Goal: Task Accomplishment & Management: Manage account settings

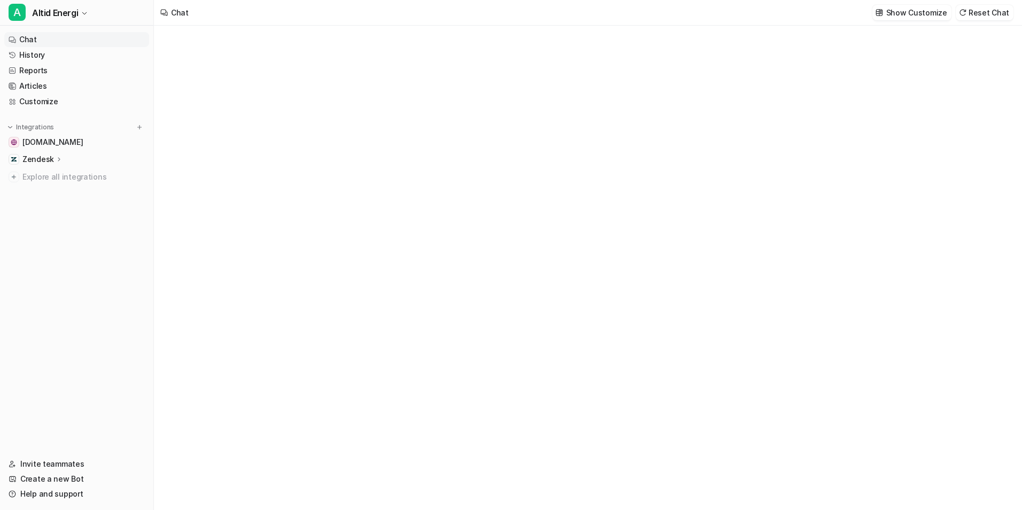
type textarea "**********"
click at [66, 157] on div "Zendesk" at bounding box center [76, 159] width 145 height 15
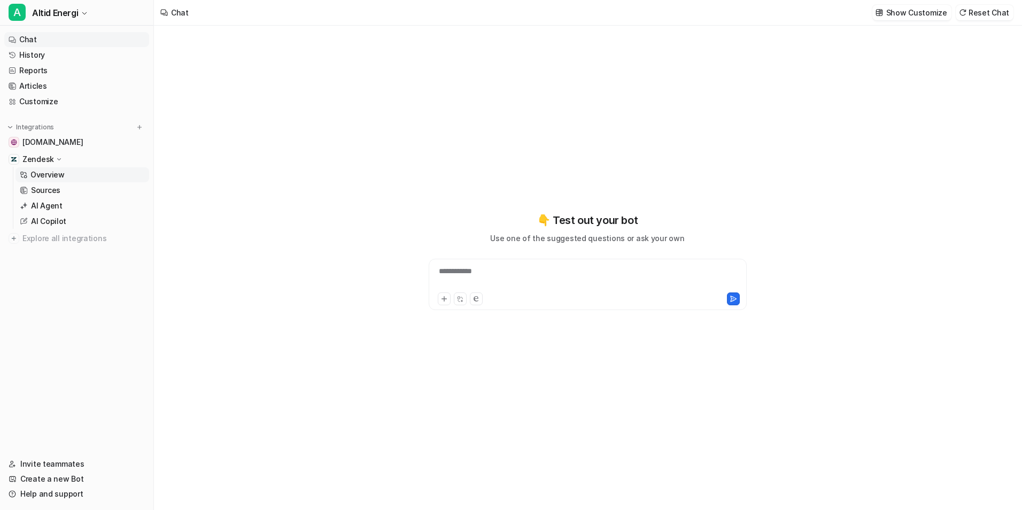
click at [68, 173] on link "Overview" at bounding box center [83, 174] width 134 height 15
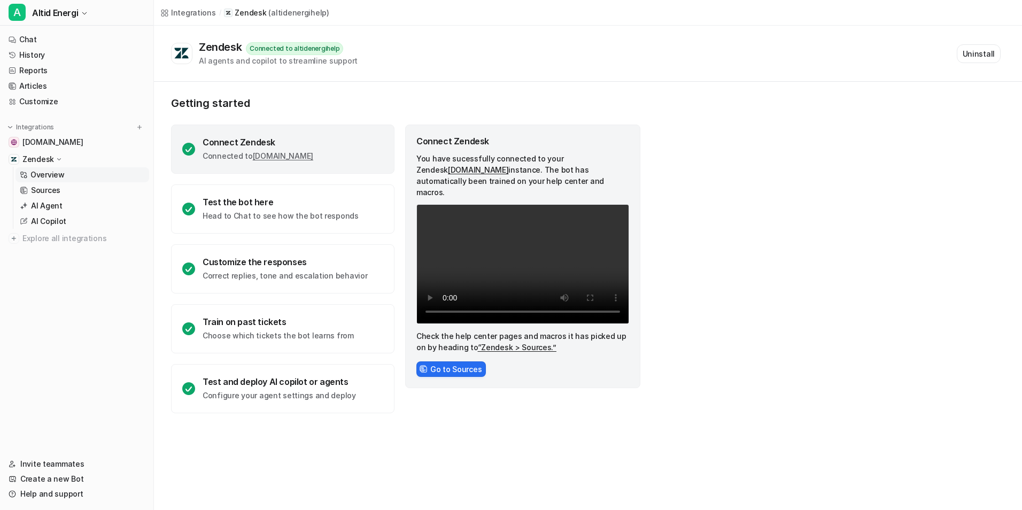
click at [227, 145] on div "Connect Zendesk" at bounding box center [258, 142] width 111 height 11
click at [194, 148] on icon at bounding box center [188, 149] width 13 height 13
click at [75, 173] on link "Overview" at bounding box center [83, 174] width 134 height 15
click at [64, 191] on link "Sources" at bounding box center [83, 190] width 134 height 15
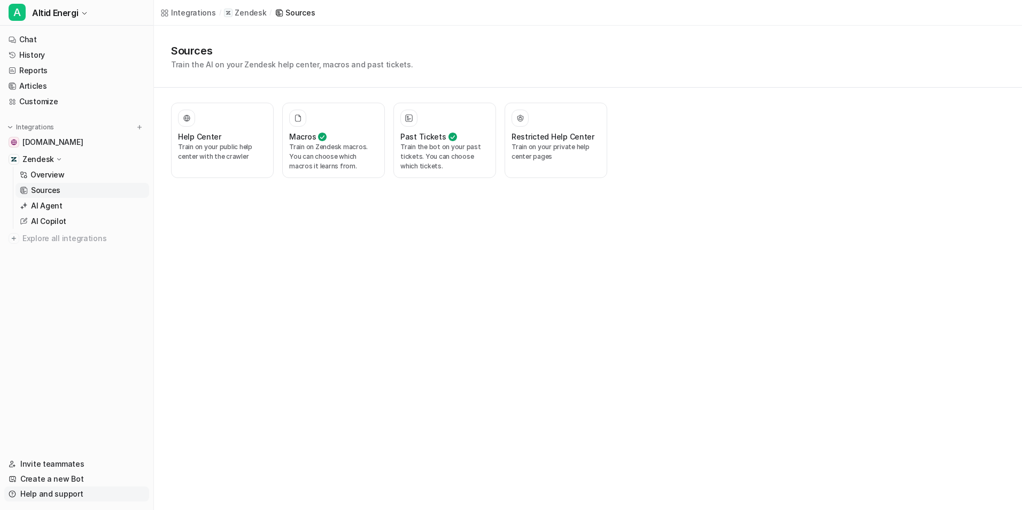
click at [87, 493] on link "Help and support" at bounding box center [76, 494] width 145 height 15
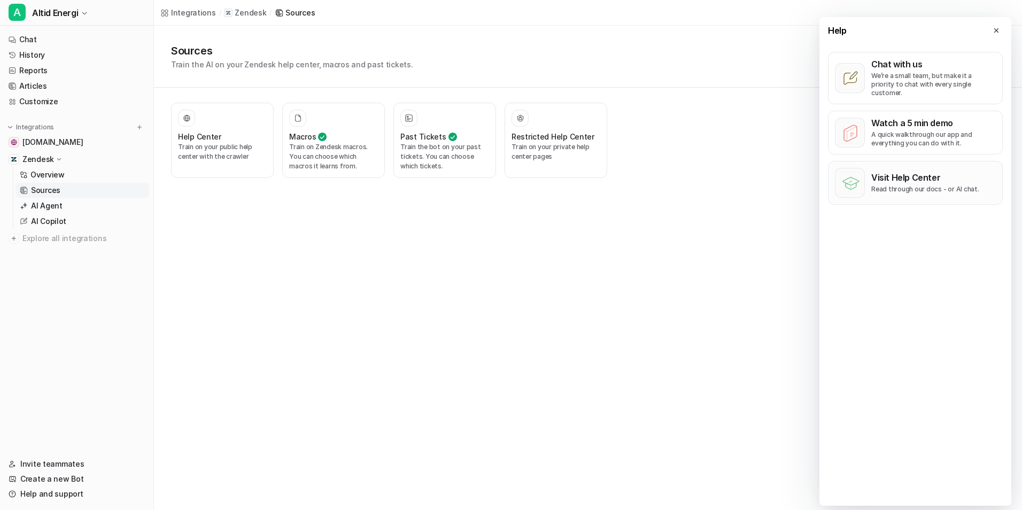
click at [916, 176] on div "Visit Help Center Read through our docs - or AI chat." at bounding box center [926, 182] width 108 height 21
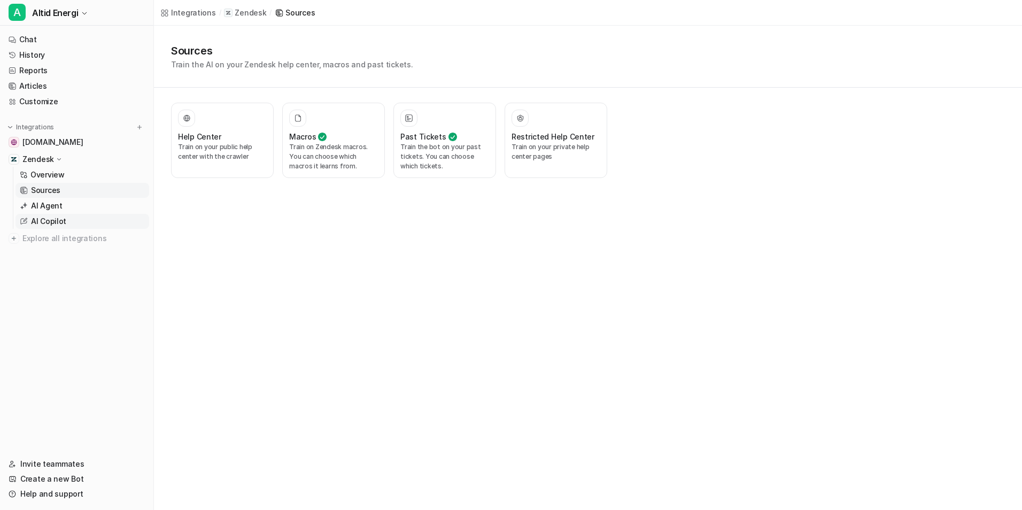
click at [76, 220] on link "AI Copilot" at bounding box center [83, 221] width 134 height 15
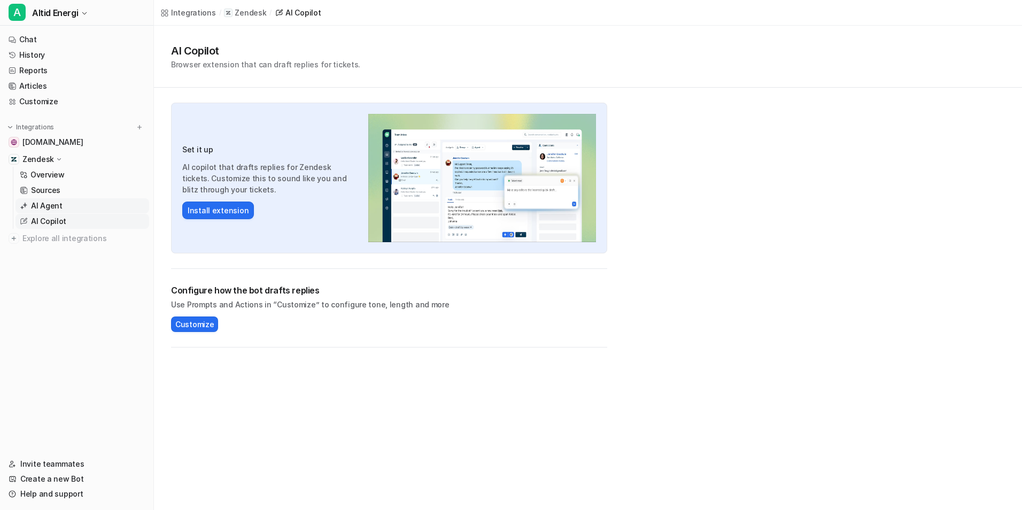
click at [79, 207] on link "AI Agent" at bounding box center [83, 205] width 134 height 15
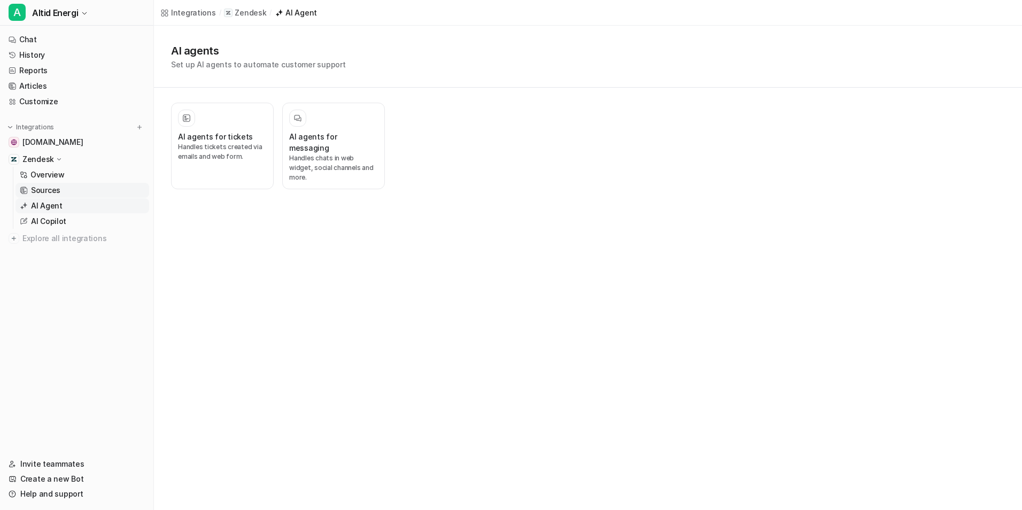
click at [80, 188] on link "Sources" at bounding box center [83, 190] width 134 height 15
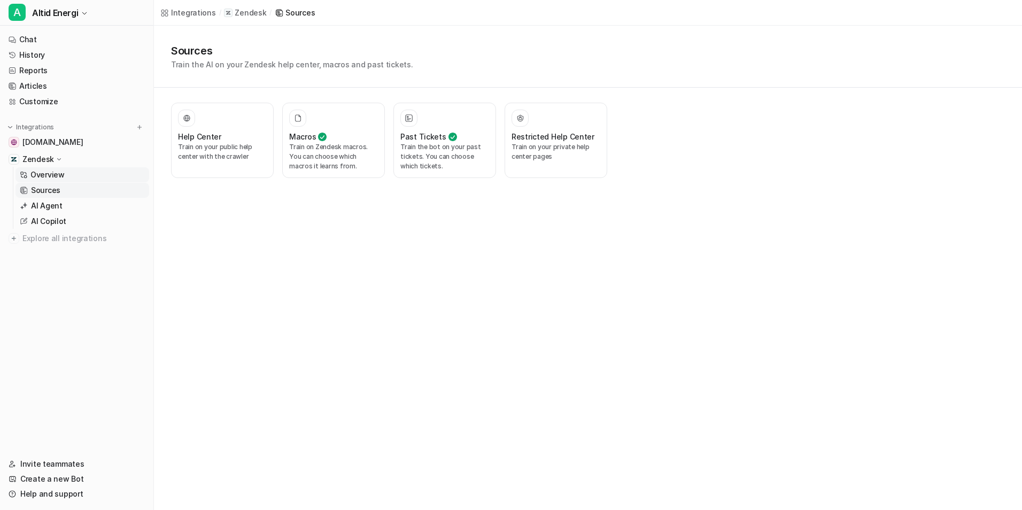
click at [84, 176] on link "Overview" at bounding box center [83, 174] width 134 height 15
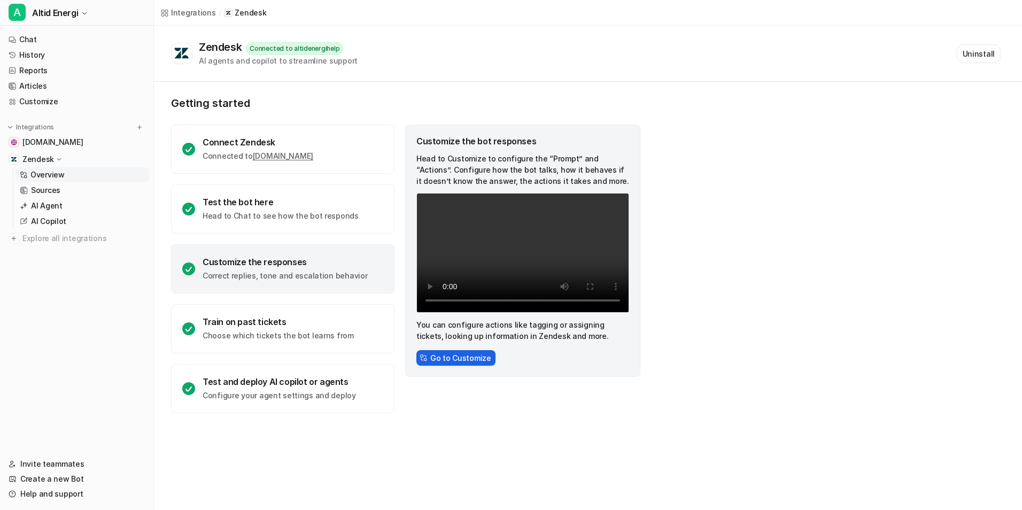
click at [471, 355] on button "Go to Customize" at bounding box center [456, 358] width 79 height 16
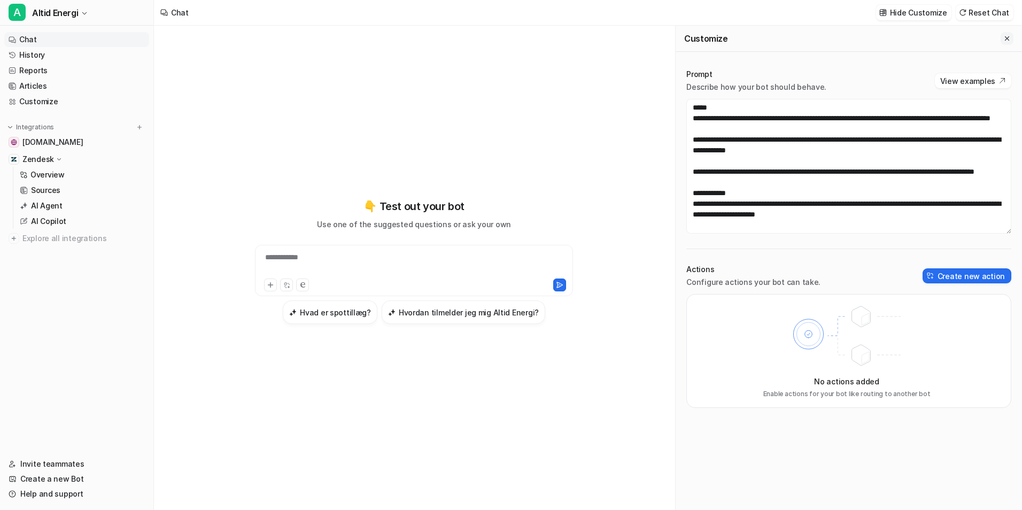
click at [1005, 36] on icon "Close flyout" at bounding box center [1007, 38] width 7 height 7
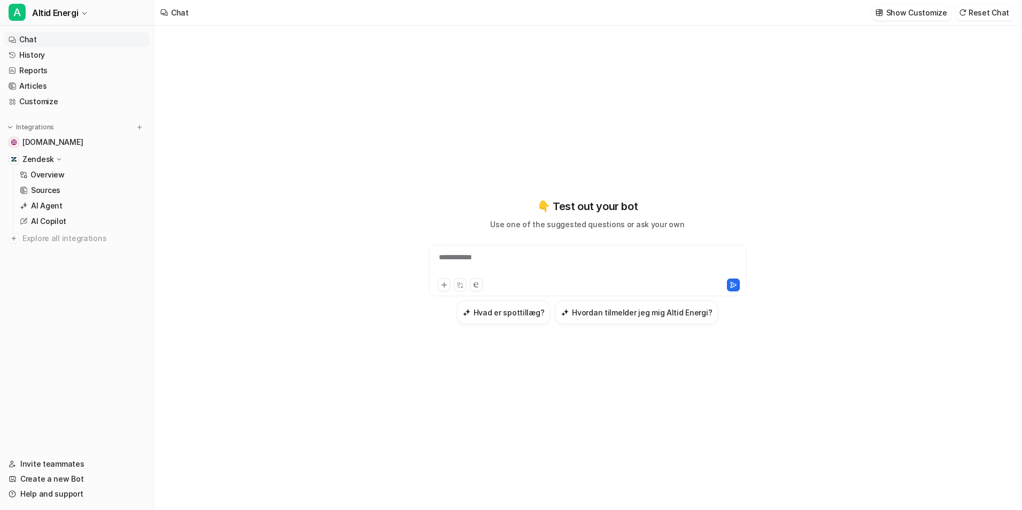
click at [64, 156] on div "Zendesk" at bounding box center [76, 159] width 145 height 15
click at [44, 156] on p "Zendesk" at bounding box center [38, 159] width 32 height 11
click at [67, 176] on link "Overview" at bounding box center [83, 174] width 134 height 15
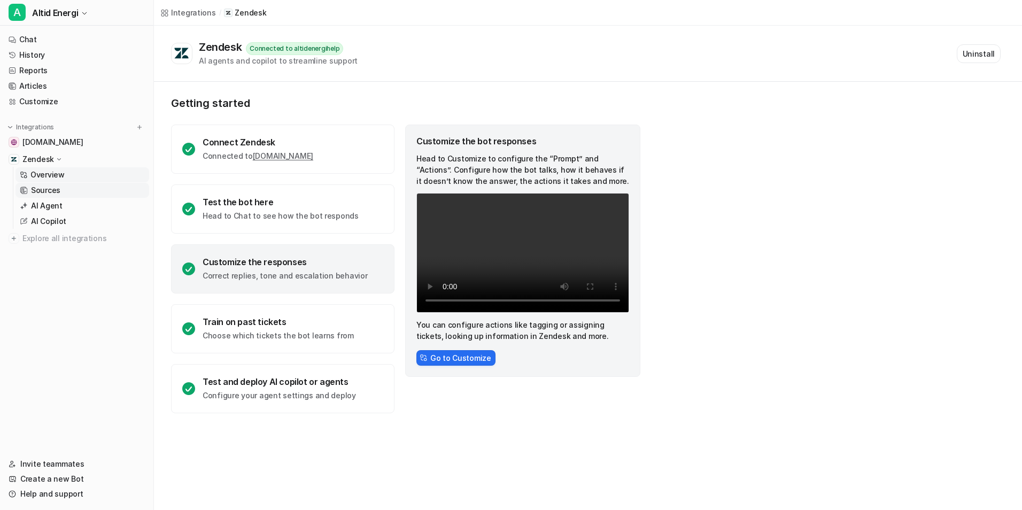
click at [63, 186] on link "Sources" at bounding box center [83, 190] width 134 height 15
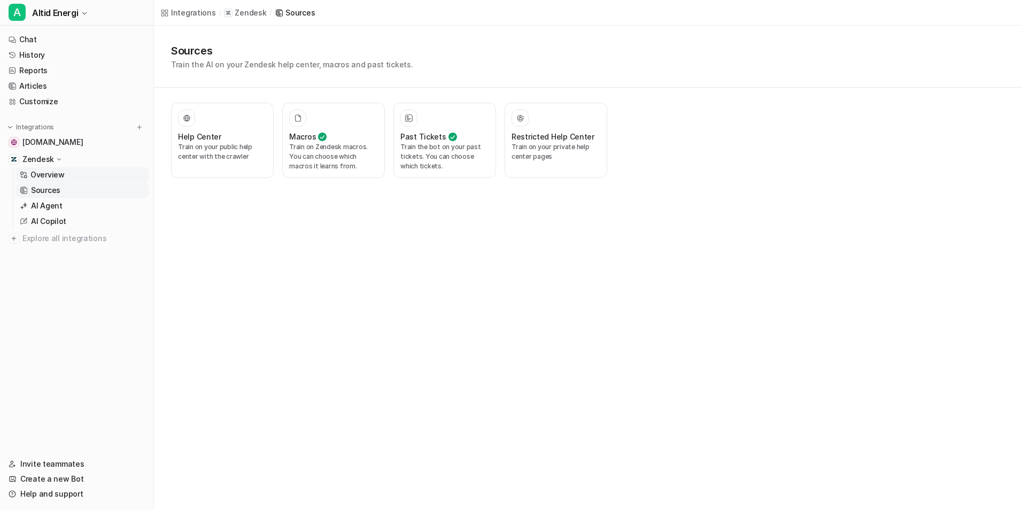
click at [64, 169] on link "Overview" at bounding box center [83, 174] width 134 height 15
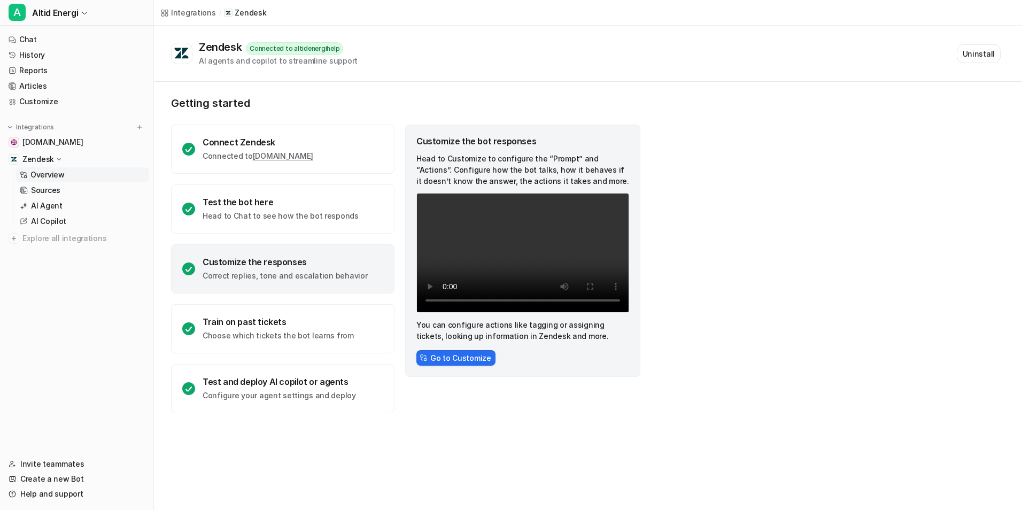
click at [373, 47] on div "Zendesk Connected to altidenergihelp AI agents and copilot to streamline suppor…" at bounding box center [586, 54] width 830 height 26
click at [375, 47] on div "Zendesk Connected to altidenergihelp AI agents and copilot to streamline suppor…" at bounding box center [586, 54] width 830 height 26
click at [969, 48] on button "Uninstall" at bounding box center [979, 53] width 44 height 19
click at [619, 45] on div "Zendesk Connected to altidenergihelp AI agents and copilot to streamline suppor…" at bounding box center [586, 54] width 830 height 26
click at [716, 64] on div "Zendesk Connected to altidenergihelp AI agents and copilot to streamline suppor…" at bounding box center [586, 54] width 830 height 26
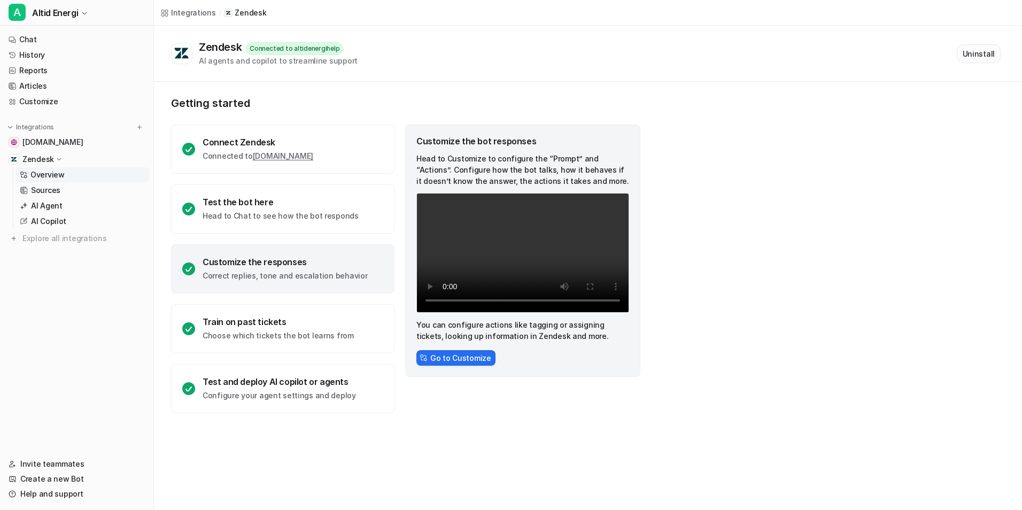
click at [978, 57] on button "Uninstall" at bounding box center [979, 53] width 44 height 19
click at [993, 59] on button "Uninstall" at bounding box center [979, 53] width 44 height 19
click at [47, 176] on p "Overview" at bounding box center [47, 174] width 34 height 11
click at [65, 187] on link "Sources" at bounding box center [83, 190] width 134 height 15
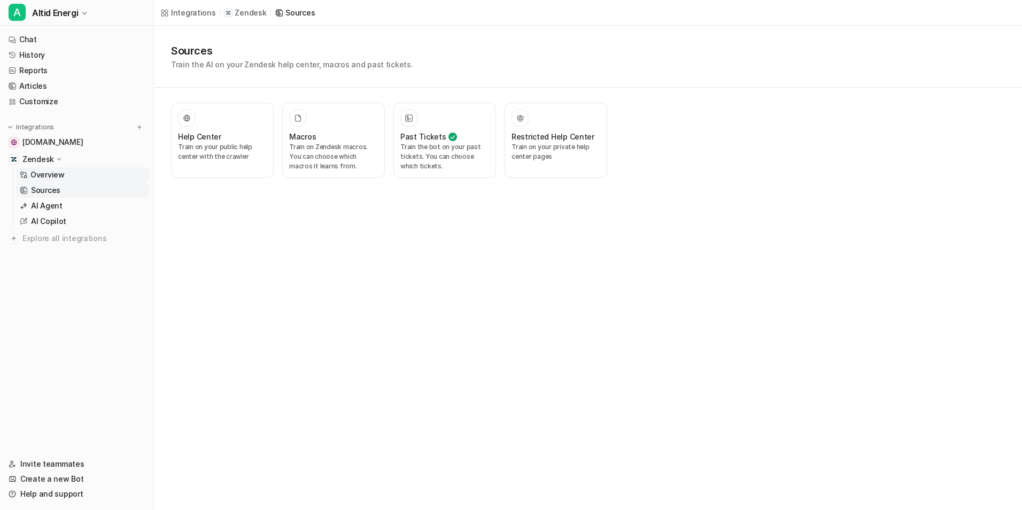
click at [64, 179] on link "Overview" at bounding box center [83, 174] width 134 height 15
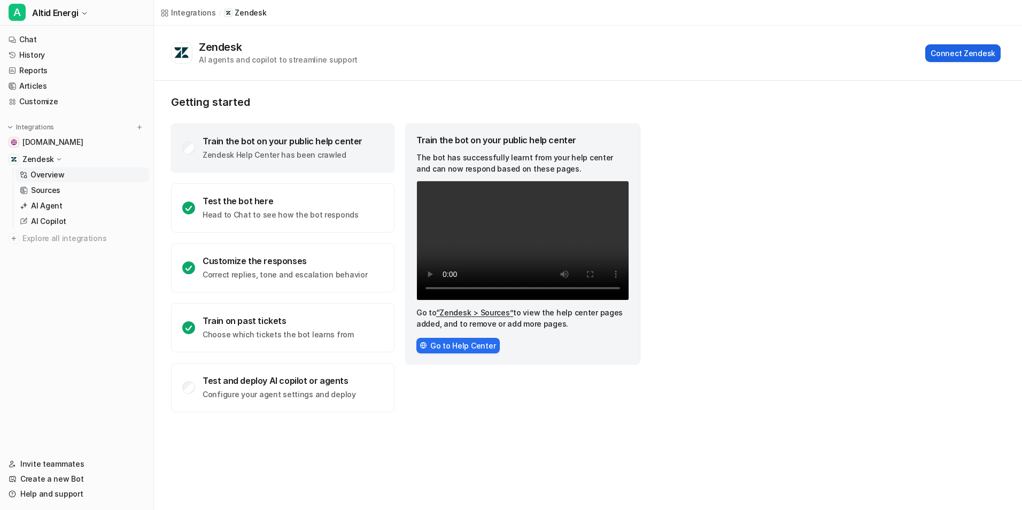
click at [971, 56] on button "Connect Zendesk" at bounding box center [963, 53] width 75 height 18
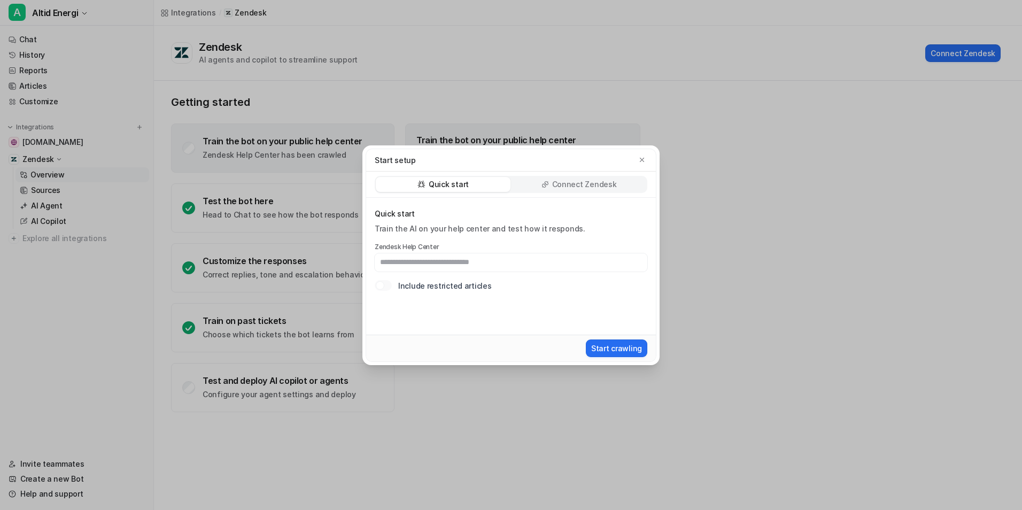
click at [552, 181] on div "Connect Zendesk" at bounding box center [579, 184] width 135 height 15
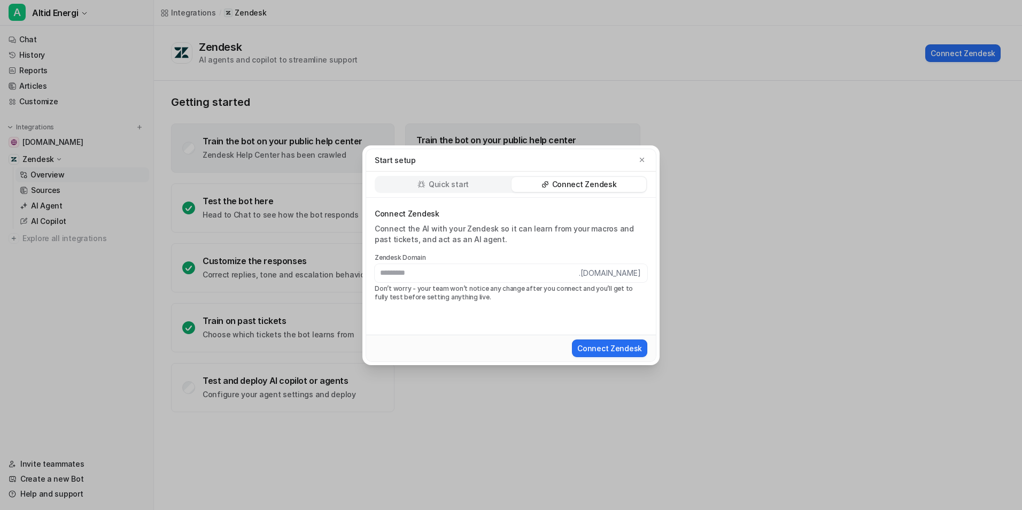
click at [457, 271] on input "text" at bounding box center [477, 273] width 204 height 18
click at [408, 277] on input "text" at bounding box center [477, 273] width 204 height 18
type input "**********"
click at [598, 350] on button "Connect Zendesk" at bounding box center [609, 349] width 75 height 18
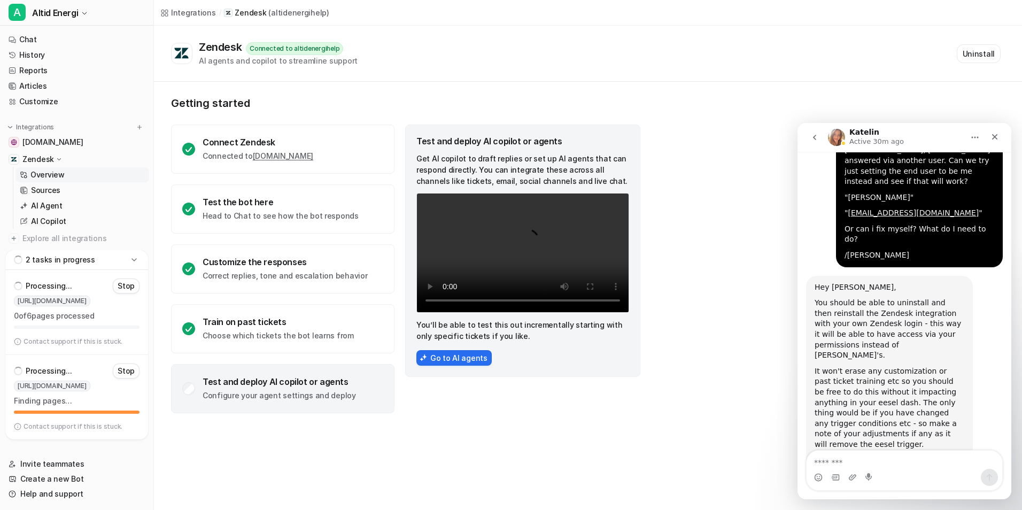
scroll to position [1376, 0]
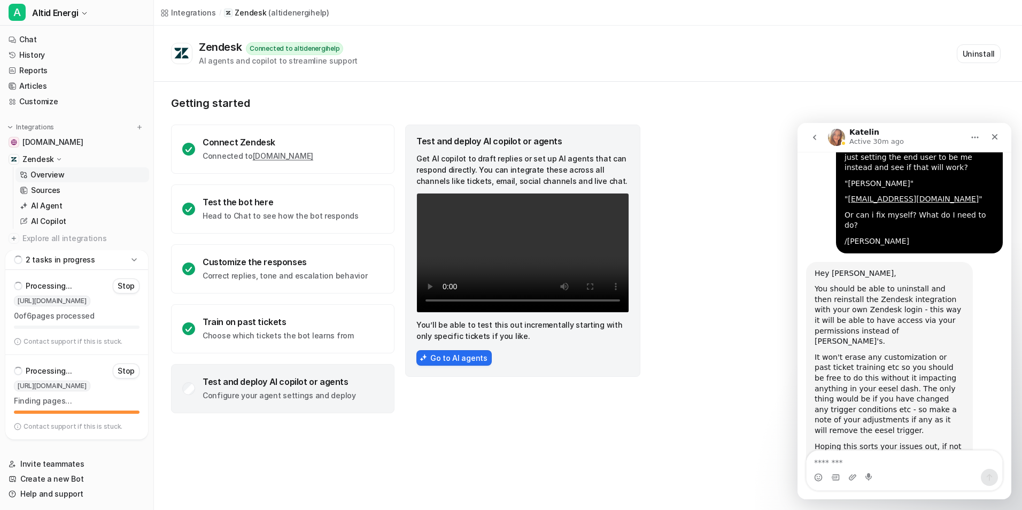
click at [904, 467] on textarea "Message…" at bounding box center [905, 460] width 196 height 18
click at [905, 456] on textarea "**********" at bounding box center [905, 460] width 196 height 18
type textarea "**********"
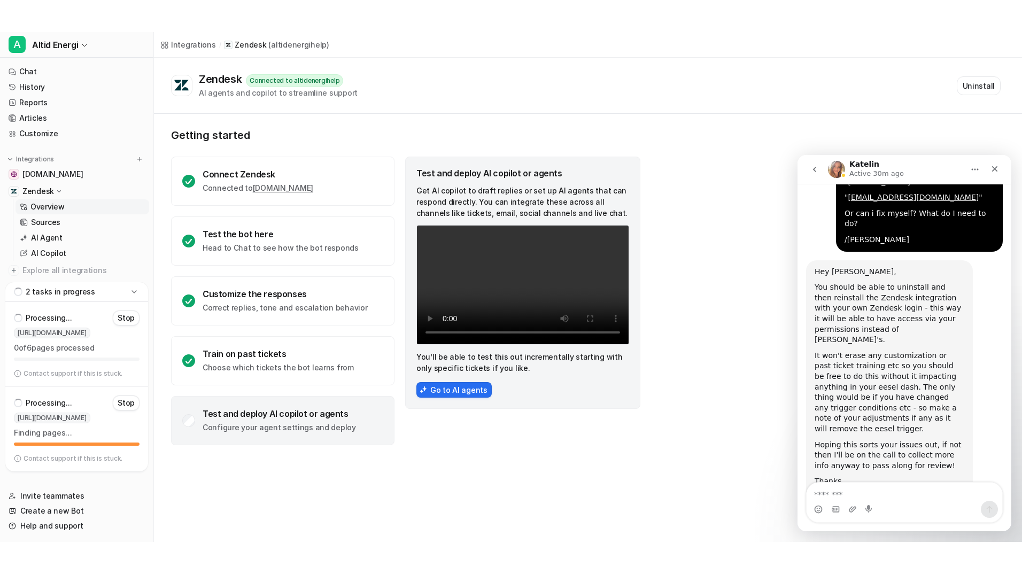
scroll to position [1411, 0]
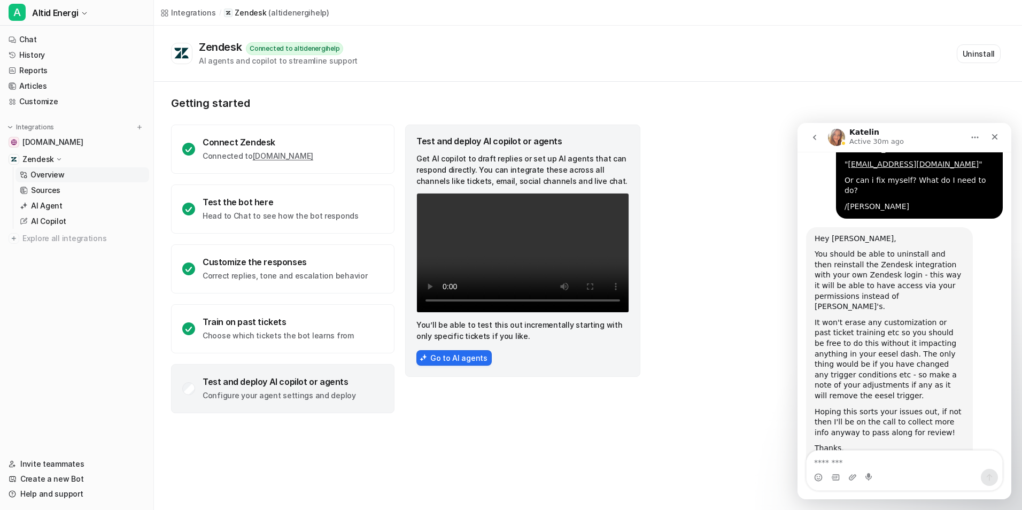
click at [95, 173] on link "Overview" at bounding box center [83, 174] width 134 height 15
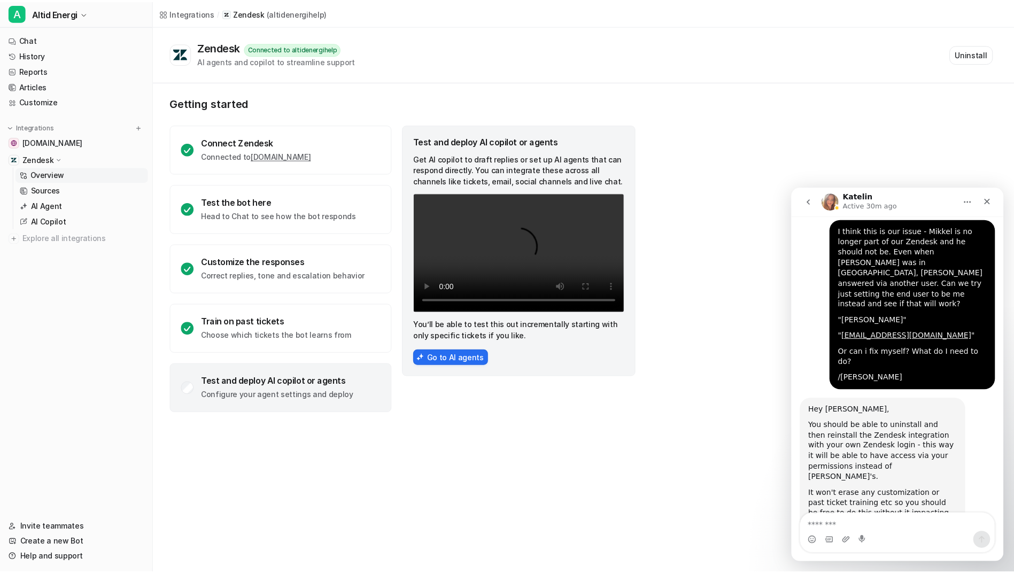
scroll to position [1411, 0]
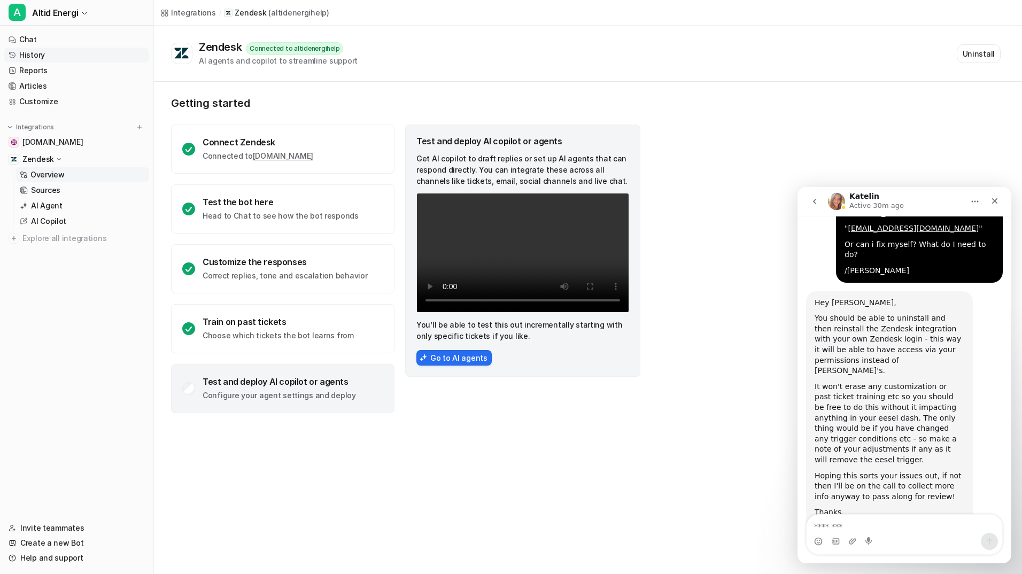
click at [36, 53] on link "History" at bounding box center [76, 55] width 145 height 15
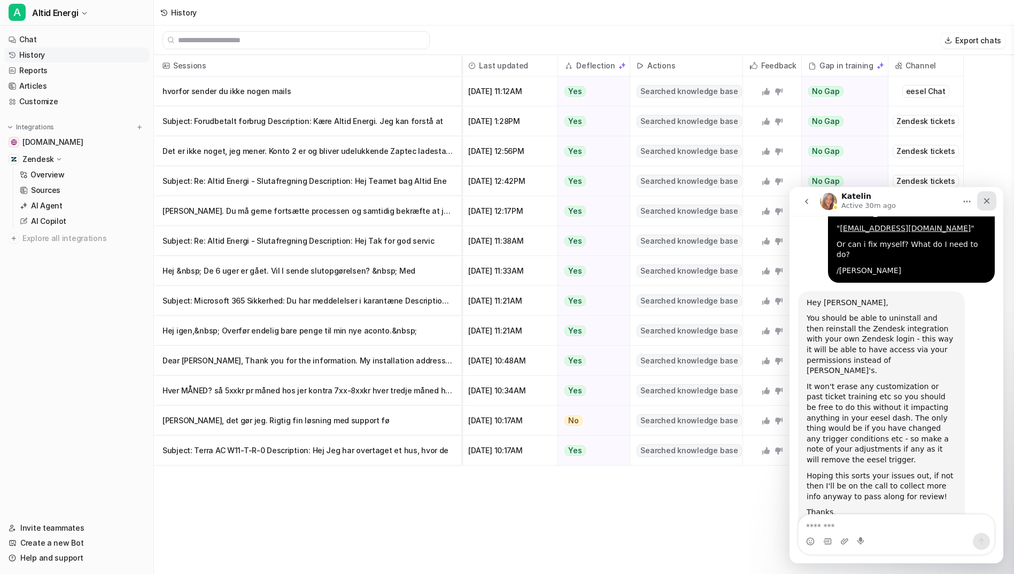
click at [992, 202] on div "Close" at bounding box center [986, 200] width 19 height 19
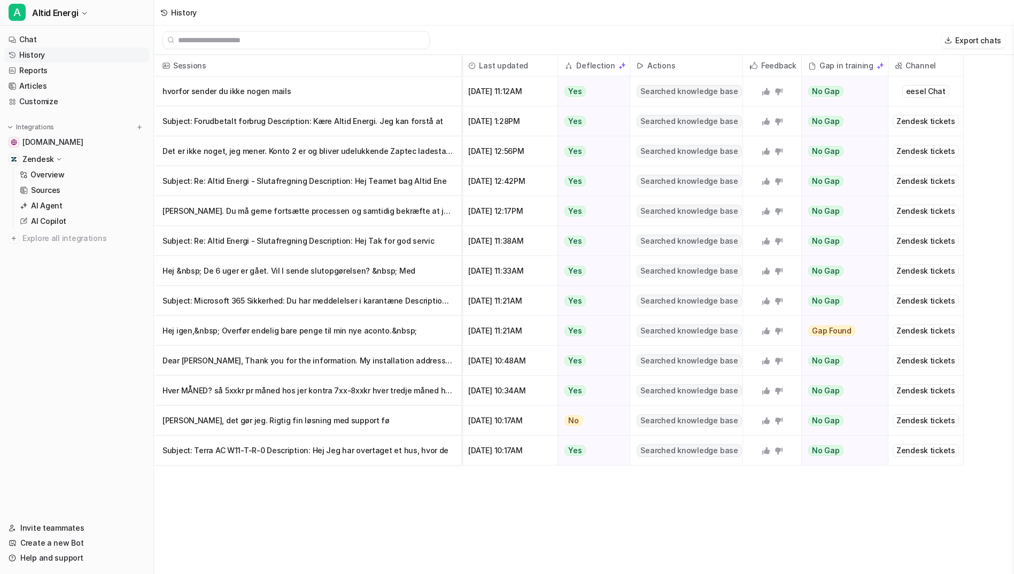
scroll to position [1411, 0]
click at [66, 206] on link "AI Agent" at bounding box center [83, 205] width 134 height 15
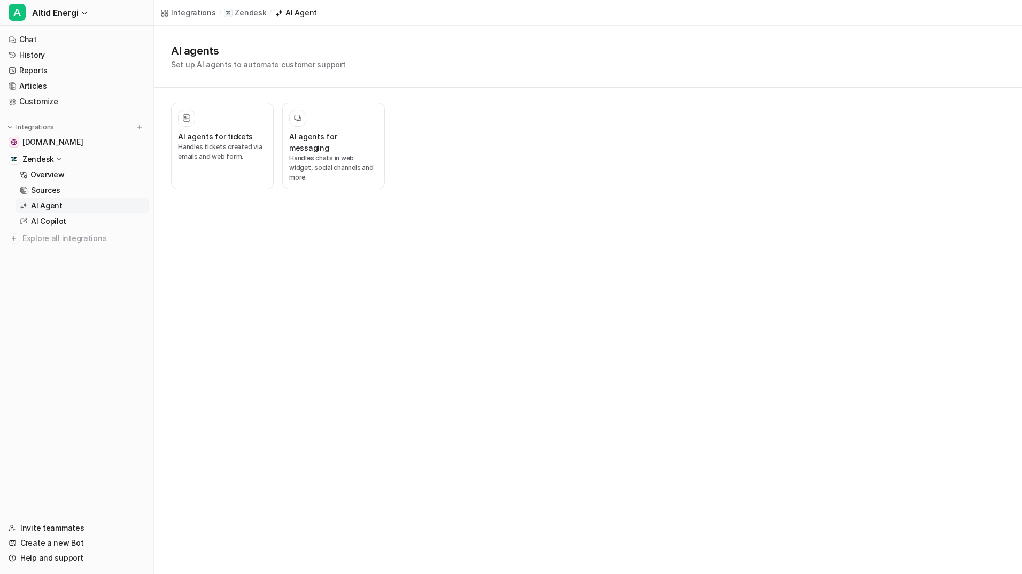
click at [76, 206] on link "AI Agent" at bounding box center [83, 205] width 134 height 15
click at [215, 150] on p "Handles tickets created via emails and web form." at bounding box center [222, 151] width 89 height 19
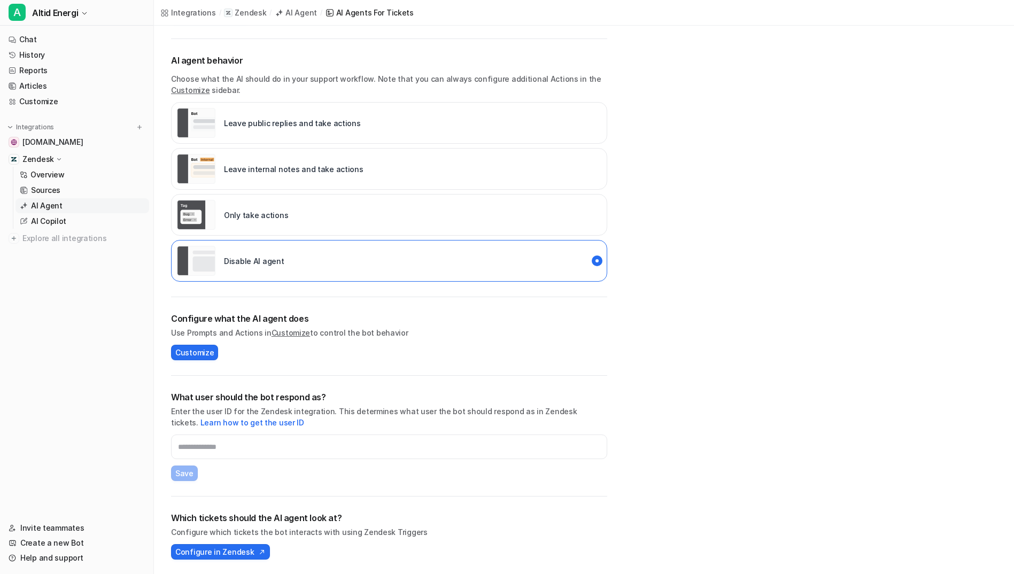
scroll to position [145, 0]
click at [229, 446] on input "text" at bounding box center [389, 446] width 436 height 25
paste input "**********"
type input "**********"
click at [176, 468] on span "Save" at bounding box center [184, 472] width 18 height 11
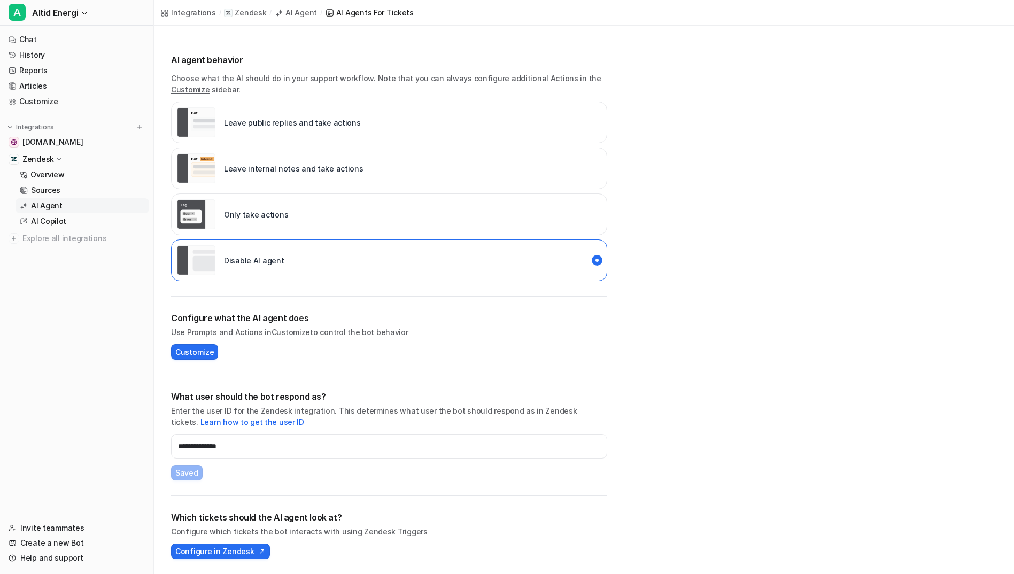
click at [230, 127] on p "Leave public replies and take actions" at bounding box center [292, 122] width 137 height 11
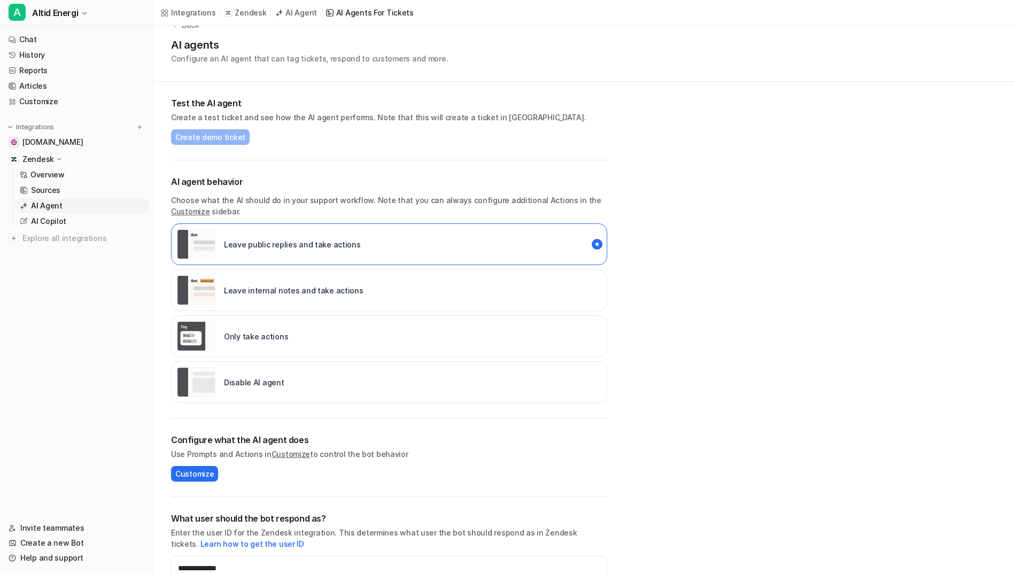
scroll to position [0, 0]
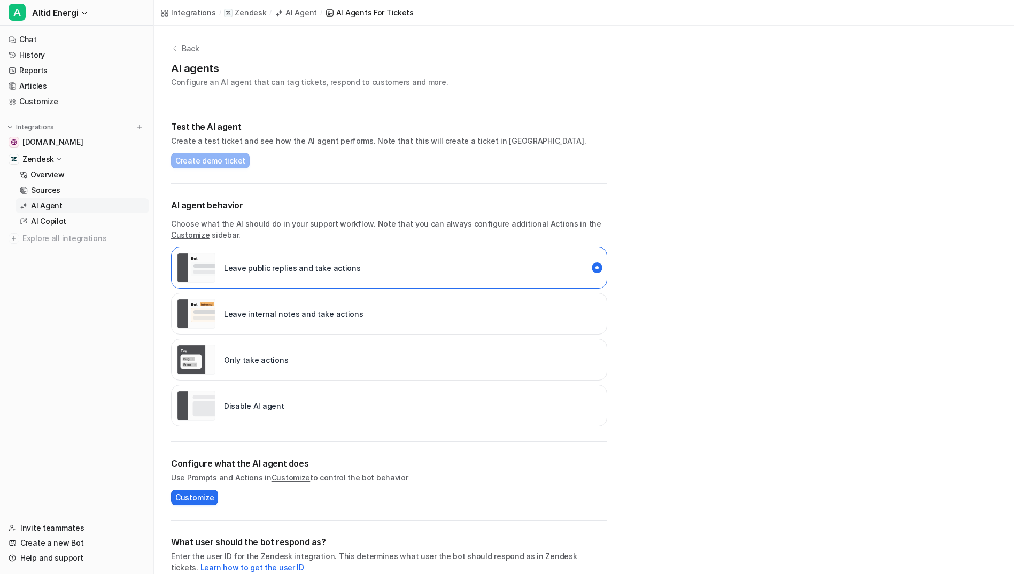
click at [191, 47] on p "Back" at bounding box center [191, 48] width 18 height 11
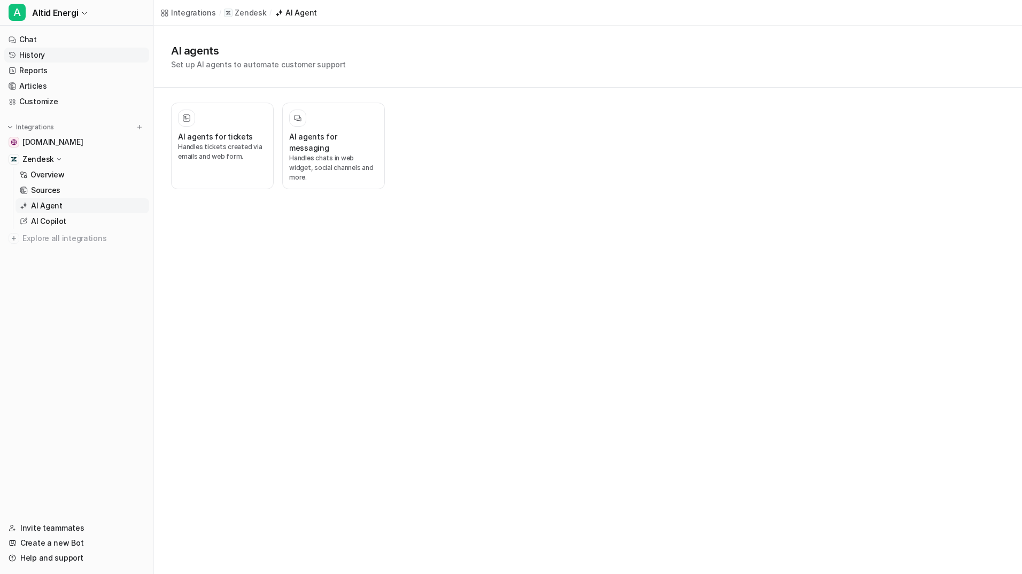
click at [70, 55] on link "History" at bounding box center [76, 55] width 145 height 15
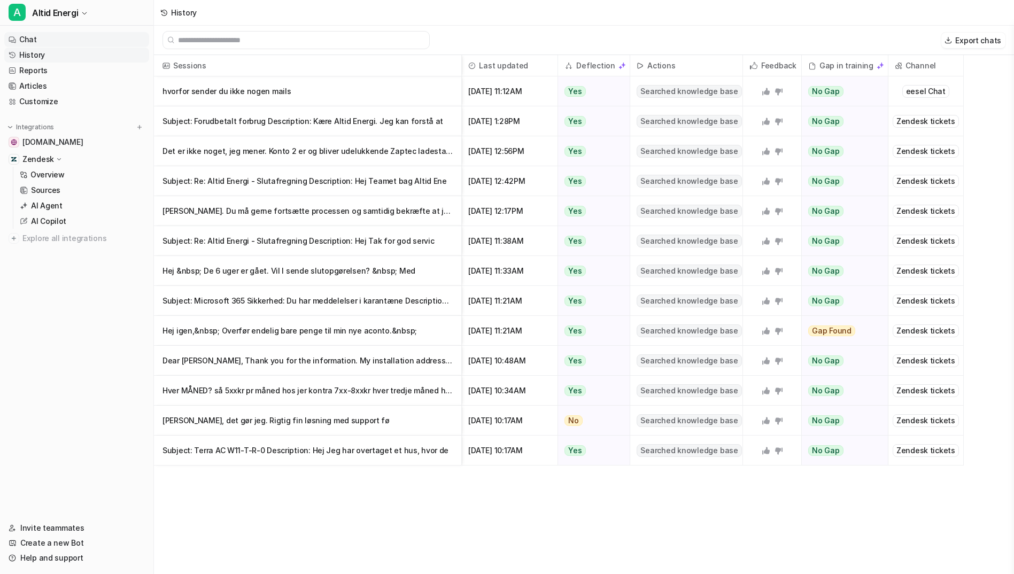
click at [53, 42] on link "Chat" at bounding box center [76, 39] width 145 height 15
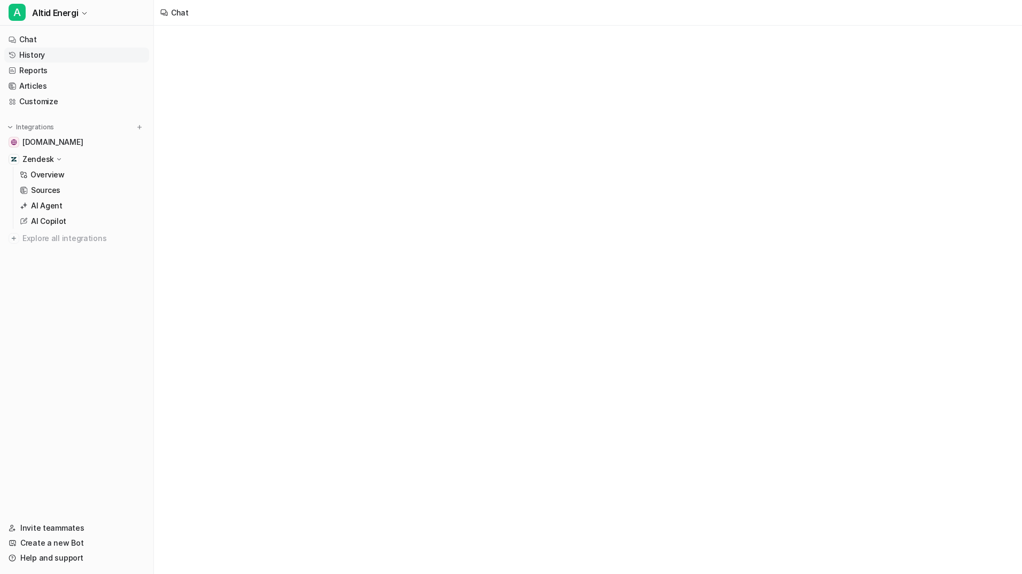
click at [48, 53] on link "History" at bounding box center [76, 55] width 145 height 15
